Goal: Information Seeking & Learning: Check status

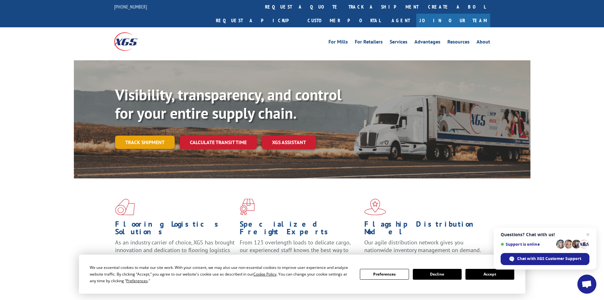
click at [146, 135] on link "Track shipment" at bounding box center [145, 141] width 60 height 13
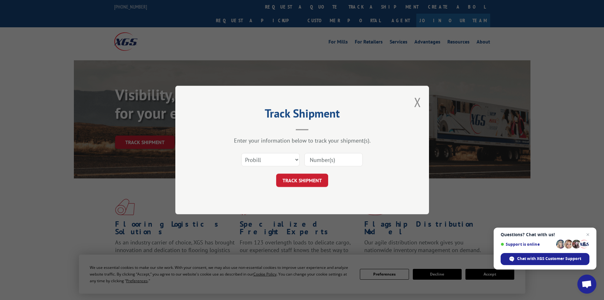
paste input "2847005"
type input "2847005"
drag, startPoint x: 275, startPoint y: 153, endPoint x: 271, endPoint y: 156, distance: 3.9
click at [274, 153] on select "Select category... Probill BOL PO" at bounding box center [270, 159] width 58 height 13
select select "bol"
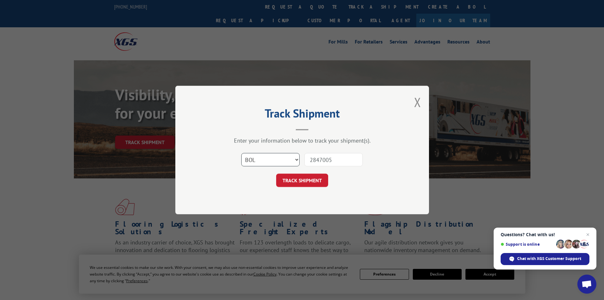
click at [241, 153] on select "Select category... Probill BOL PO" at bounding box center [270, 159] width 58 height 13
click at [299, 180] on button "TRACK SHIPMENT" at bounding box center [302, 179] width 52 height 13
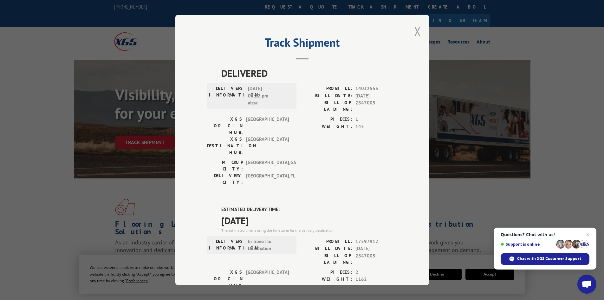
click at [414, 32] on button "Close modal" at bounding box center [417, 31] width 7 height 17
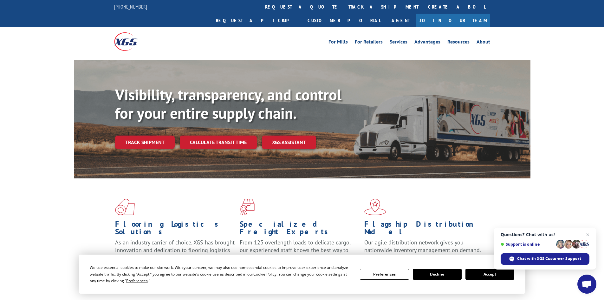
click at [166, 135] on link "Track shipment" at bounding box center [145, 141] width 60 height 13
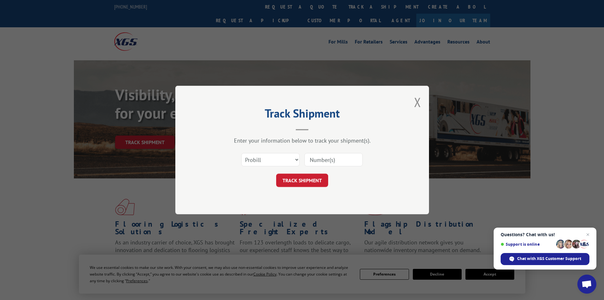
drag, startPoint x: 353, startPoint y: 159, endPoint x: 357, endPoint y: 161, distance: 4.1
click at [353, 159] on input at bounding box center [333, 159] width 58 height 13
type input "2837472"
drag, startPoint x: 254, startPoint y: 157, endPoint x: 258, endPoint y: 163, distance: 7.1
click at [254, 157] on select "Select category... Probill BOL PO" at bounding box center [270, 159] width 58 height 13
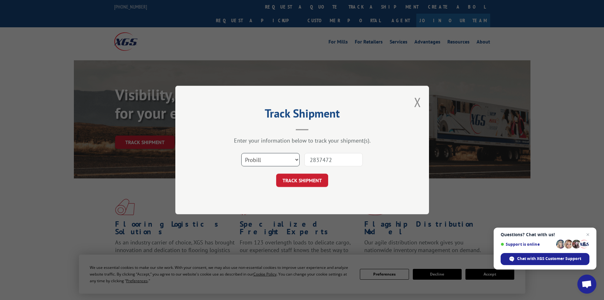
select select "bol"
click at [241, 153] on select "Select category... Probill BOL PO" at bounding box center [270, 159] width 58 height 13
click at [310, 180] on button "TRACK SHIPMENT" at bounding box center [302, 179] width 52 height 13
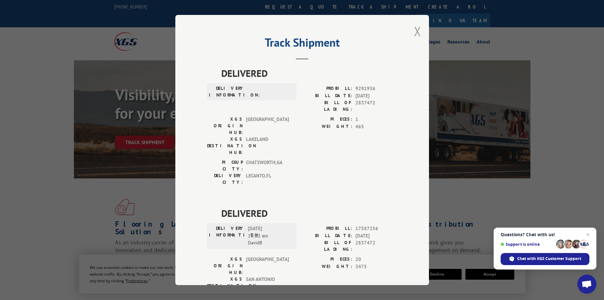
click at [419, 33] on div "Track Shipment DELIVERED DELIVERY INFORMATION: PROBILL: 9291936 BILL DATE: [DAT…" at bounding box center [302, 150] width 254 height 270
click at [418, 34] on button "Close modal" at bounding box center [417, 31] width 7 height 17
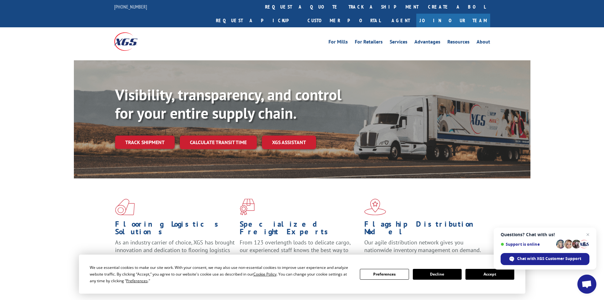
drag, startPoint x: 145, startPoint y: 127, endPoint x: 170, endPoint y: 131, distance: 25.6
click at [145, 135] on link "Track shipment" at bounding box center [145, 141] width 60 height 13
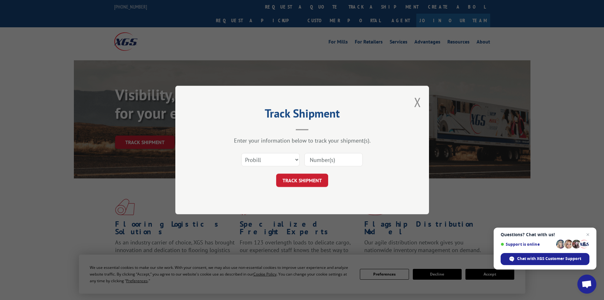
drag, startPoint x: 322, startPoint y: 158, endPoint x: 325, endPoint y: 158, distance: 3.5
click at [321, 158] on input at bounding box center [333, 159] width 58 height 13
type input "2839020"
click at [256, 159] on select "Select category... Probill BOL PO" at bounding box center [270, 159] width 58 height 13
select select "bol"
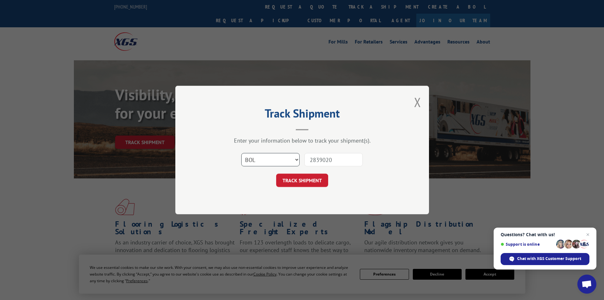
click at [241, 153] on select "Select category... Probill BOL PO" at bounding box center [270, 159] width 58 height 13
drag, startPoint x: 291, startPoint y: 183, endPoint x: 300, endPoint y: 182, distance: 8.6
click at [292, 183] on button "TRACK SHIPMENT" at bounding box center [302, 179] width 52 height 13
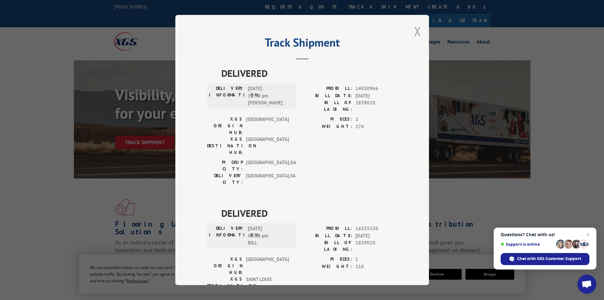
click at [414, 28] on button "Close modal" at bounding box center [417, 31] width 7 height 17
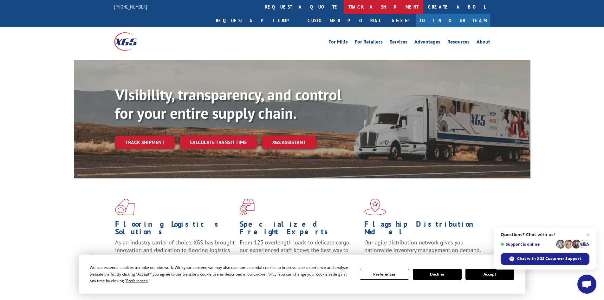
click at [344, 8] on link "track a shipment" at bounding box center [384, 7] width 80 height 14
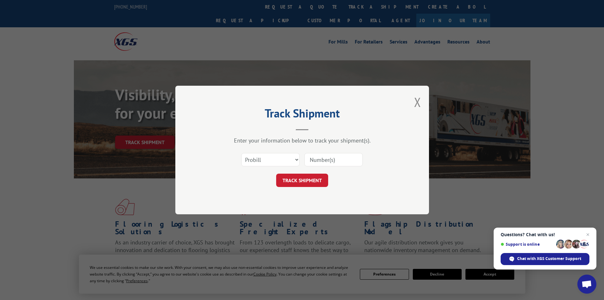
paste input "2841064"
type input "2841064"
click at [273, 159] on select "Select category... Probill BOL PO" at bounding box center [270, 159] width 58 height 13
select select "bol"
click at [241, 153] on select "Select category... Probill BOL PO" at bounding box center [270, 159] width 58 height 13
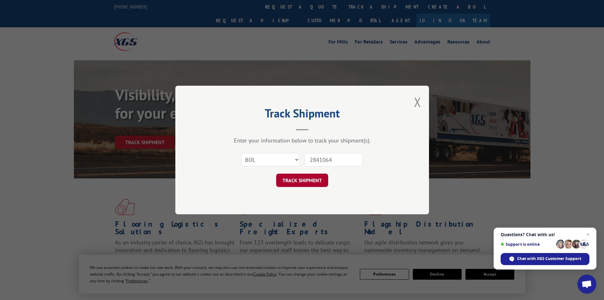
click at [302, 185] on button "TRACK SHIPMENT" at bounding box center [302, 179] width 52 height 13
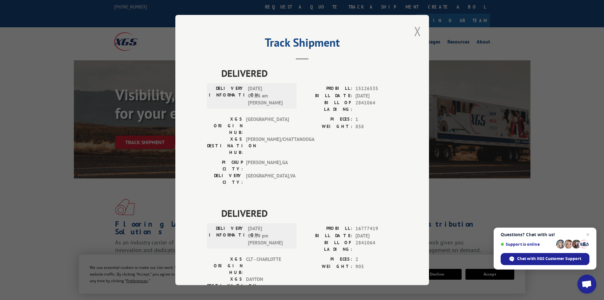
click at [414, 31] on button "Close modal" at bounding box center [417, 31] width 7 height 17
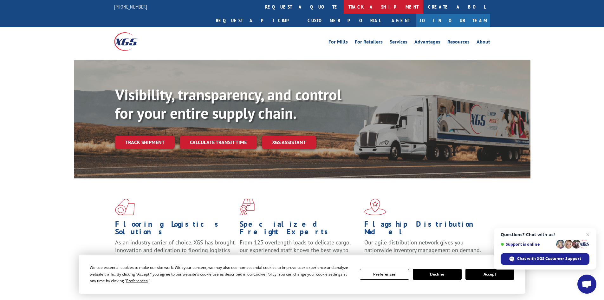
click at [344, 7] on link "track a shipment" at bounding box center [384, 7] width 80 height 14
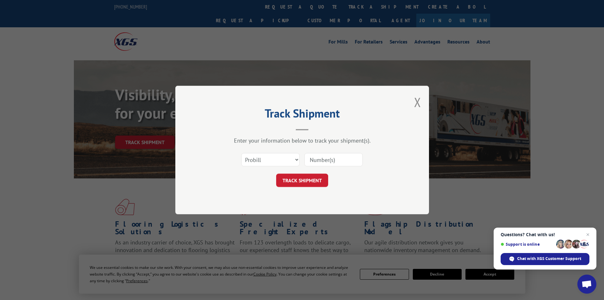
paste input "2839526"
type input "2839526"
click at [281, 161] on select "Select category... Probill BOL PO" at bounding box center [270, 159] width 58 height 13
select select "bol"
click at [241, 153] on select "Select category... Probill BOL PO" at bounding box center [270, 159] width 58 height 13
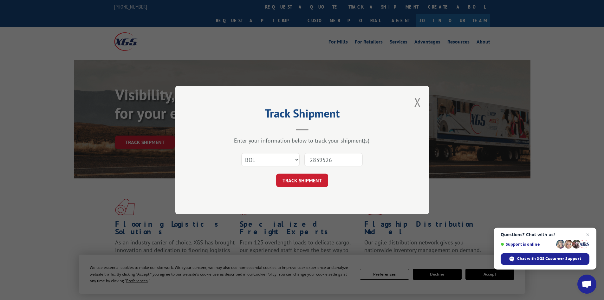
click at [301, 186] on button "TRACK SHIPMENT" at bounding box center [302, 179] width 52 height 13
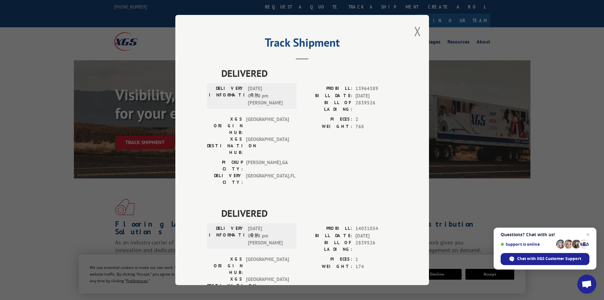
click at [414, 32] on button "Close modal" at bounding box center [417, 31] width 7 height 17
